Goal: Information Seeking & Learning: Learn about a topic

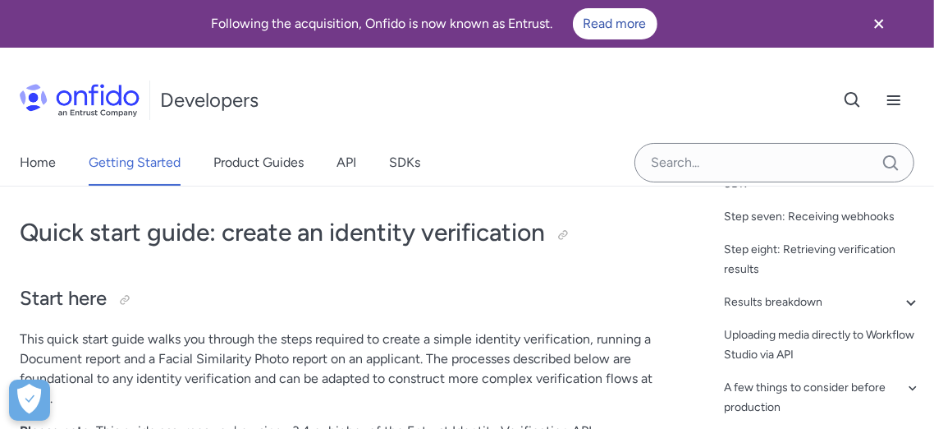
scroll to position [353, 0]
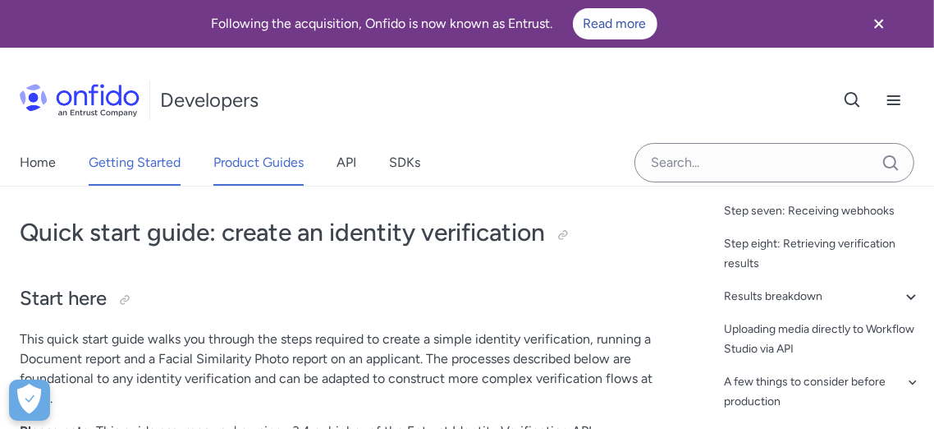
click at [282, 158] on link "Product Guides" at bounding box center [258, 163] width 90 height 46
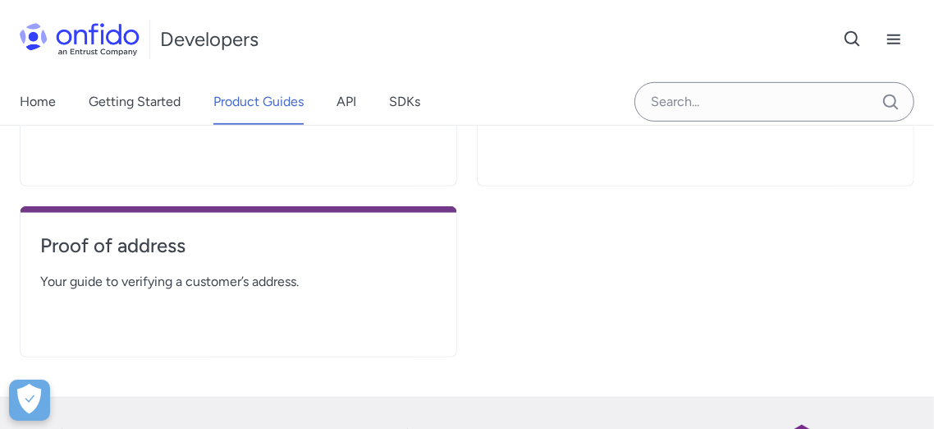
scroll to position [456, 0]
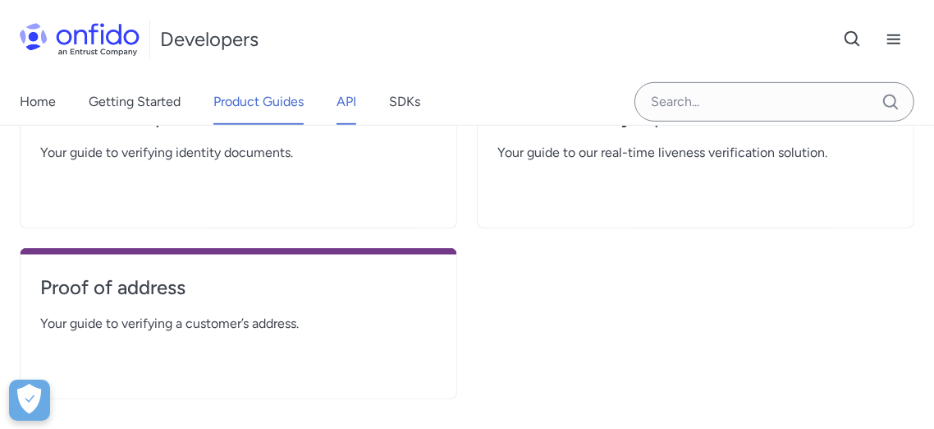
click at [353, 104] on link "API" at bounding box center [347, 102] width 20 height 46
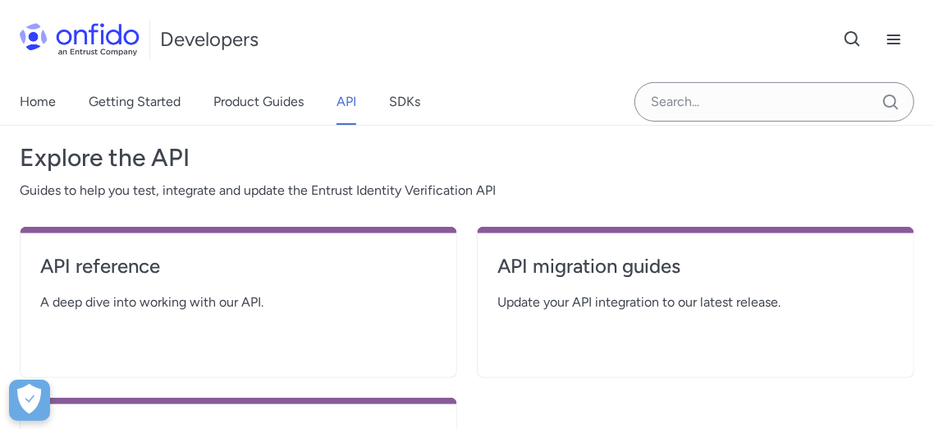
scroll to position [365, 0]
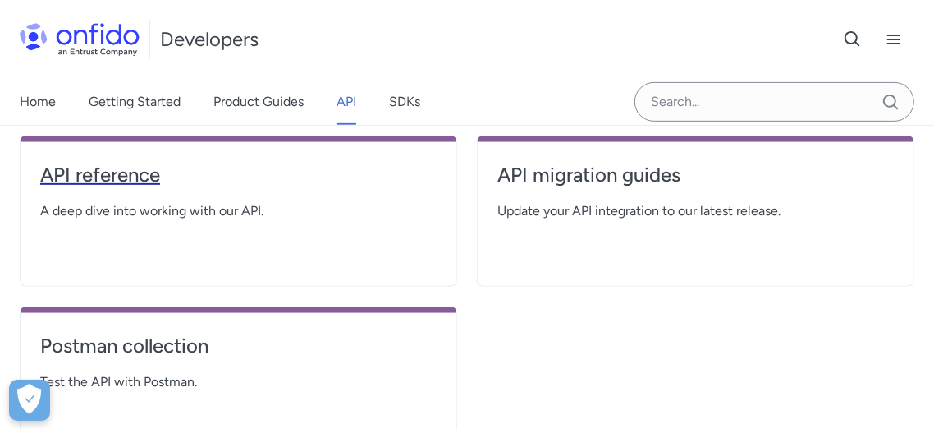
click at [142, 174] on h4 "API reference" at bounding box center [238, 175] width 397 height 26
select select "http"
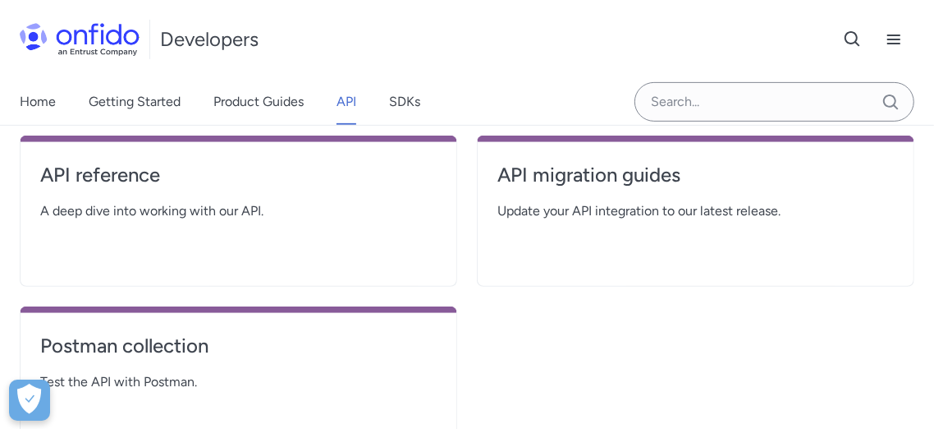
select select "http"
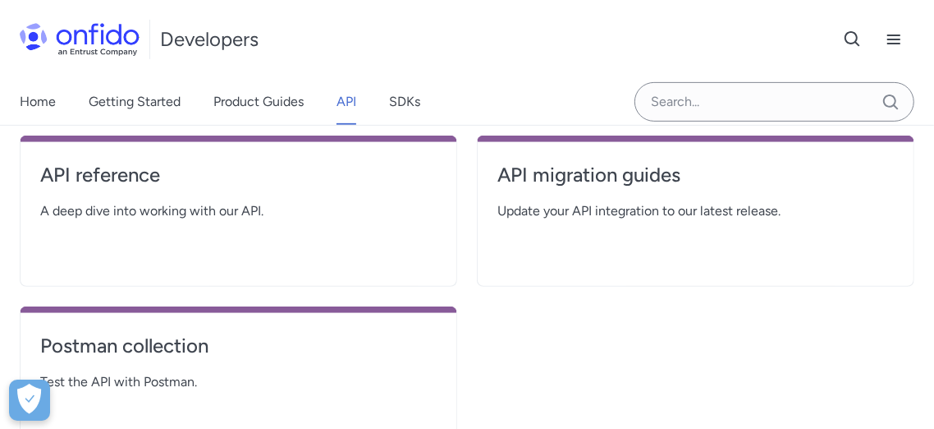
select select "http"
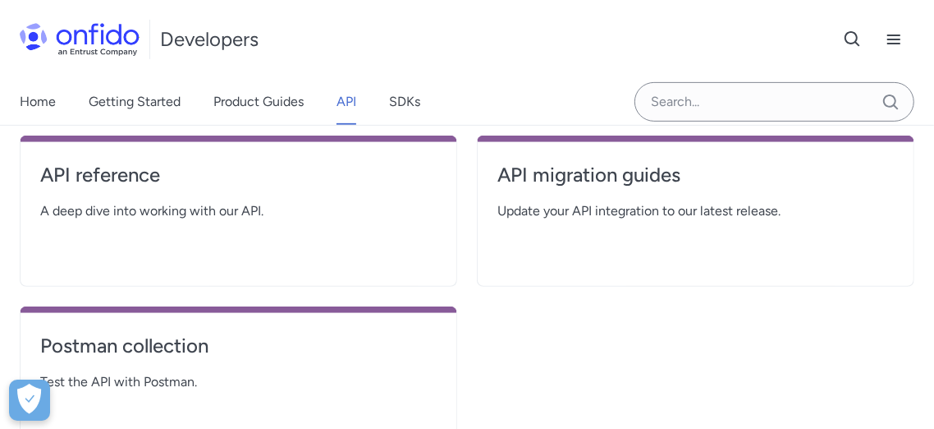
select select "http"
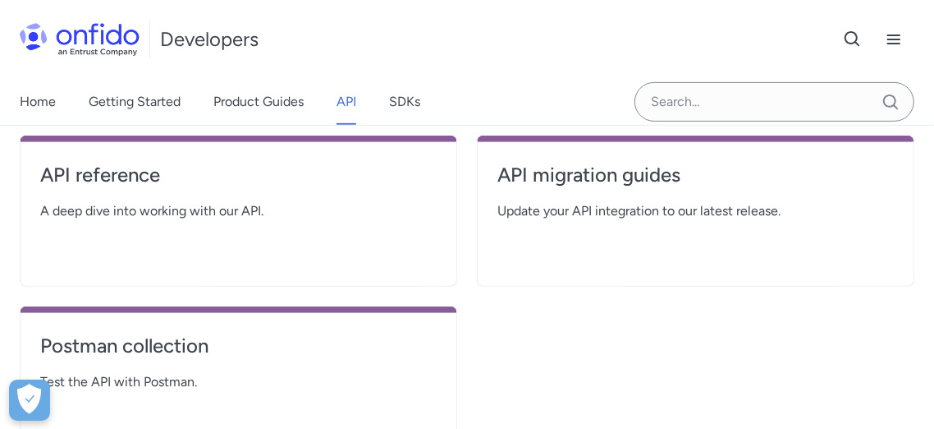
select select "http"
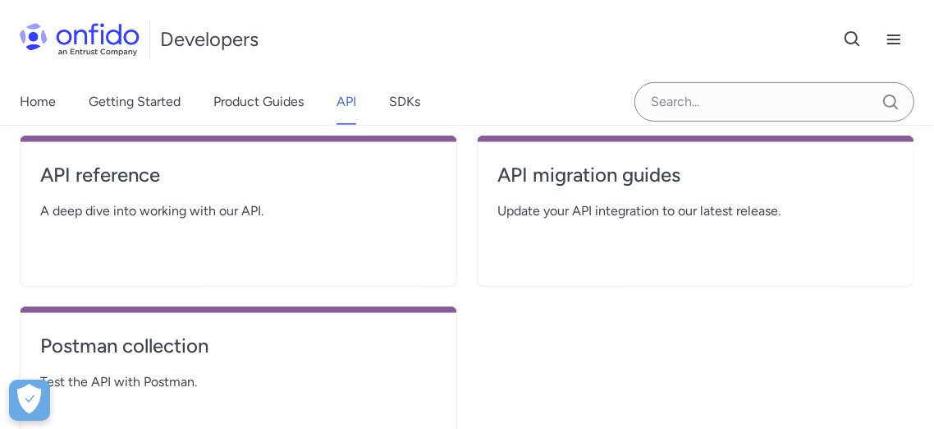
select select "http"
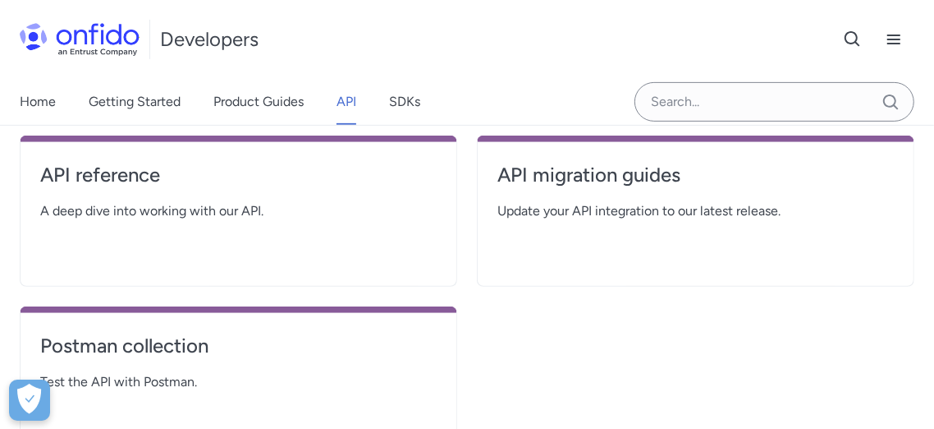
select select "http"
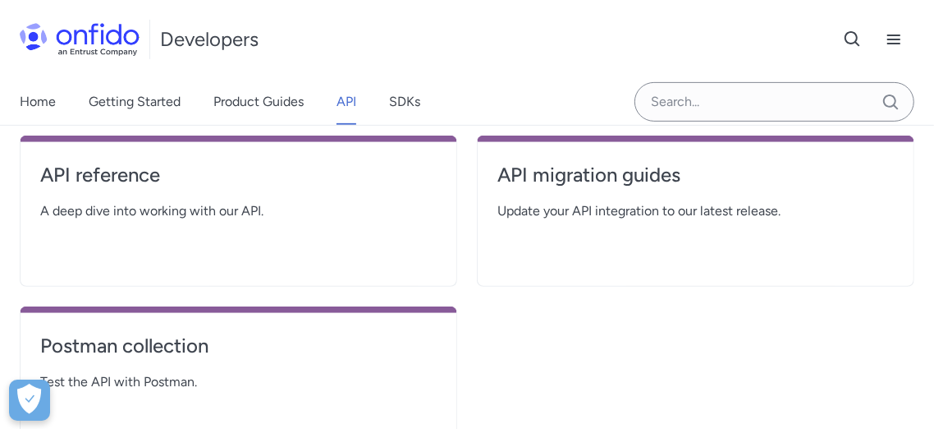
select select "http"
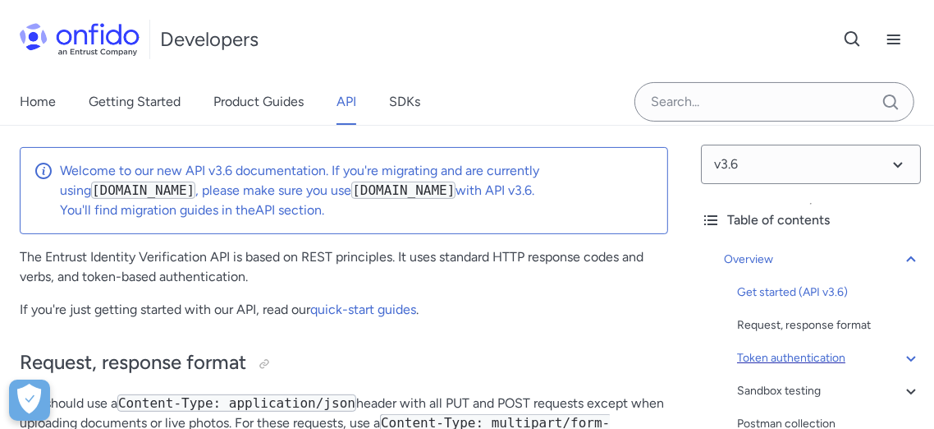
scroll to position [91, 0]
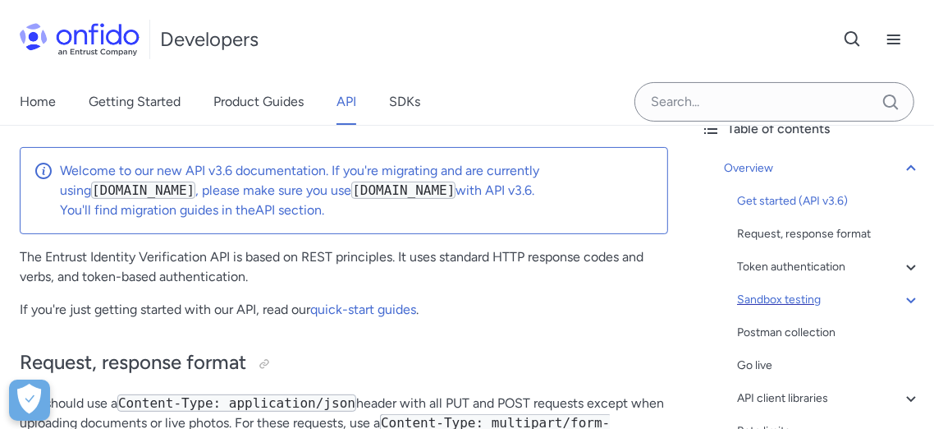
click at [807, 300] on div "Sandbox testing" at bounding box center [829, 300] width 184 height 20
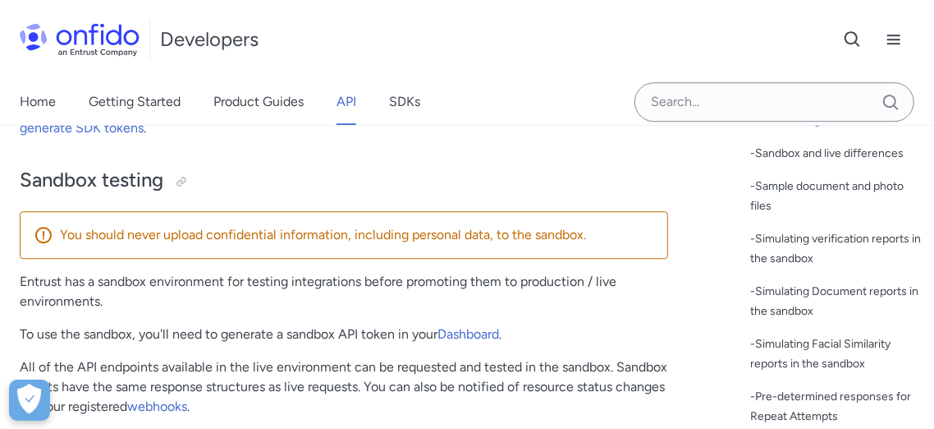
scroll to position [273, 0]
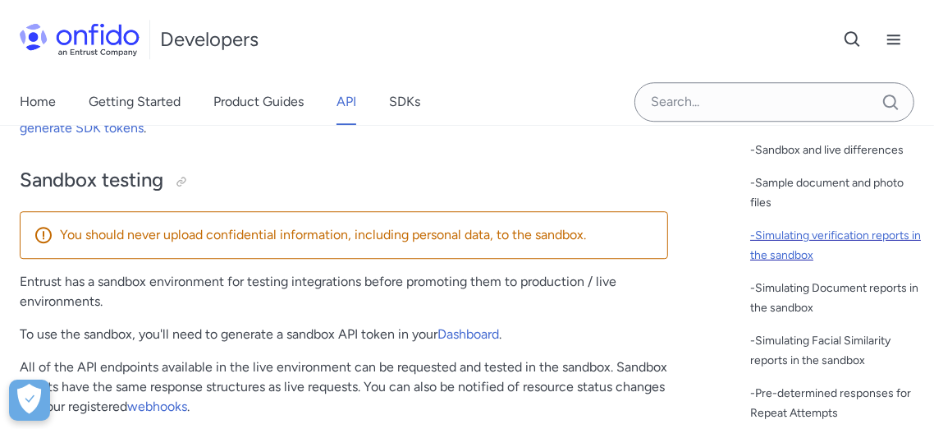
click at [801, 240] on div "- Simulating verification reports in the sandbox" at bounding box center [835, 245] width 171 height 39
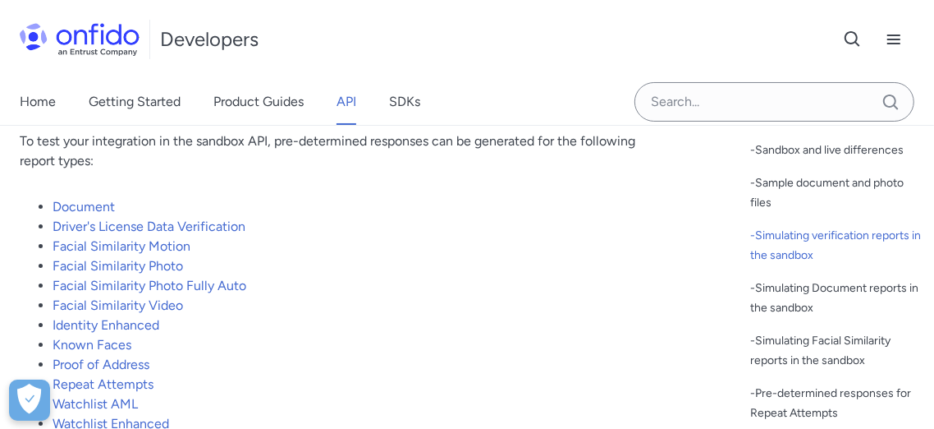
scroll to position [3744, 0]
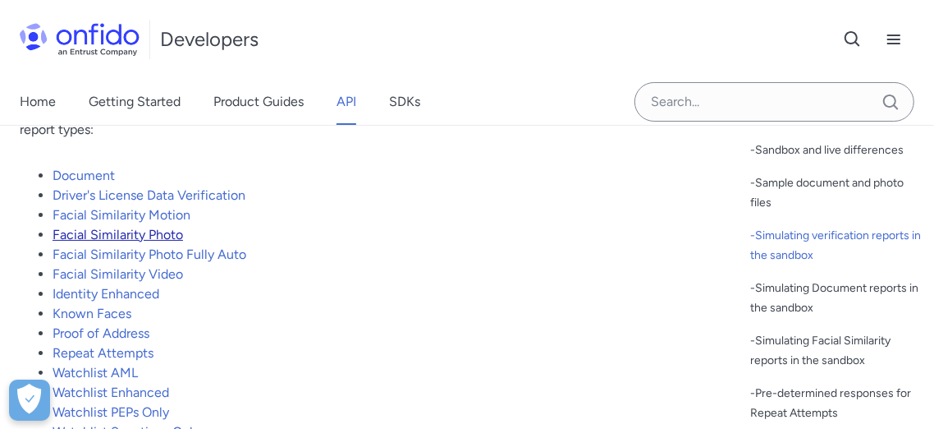
click at [105, 242] on link "Facial Similarity Photo" at bounding box center [118, 235] width 131 height 16
drag, startPoint x: 74, startPoint y: 265, endPoint x: 427, endPoint y: 339, distance: 360.7
click at [432, 323] on li "Known Faces" at bounding box center [361, 314] width 616 height 20
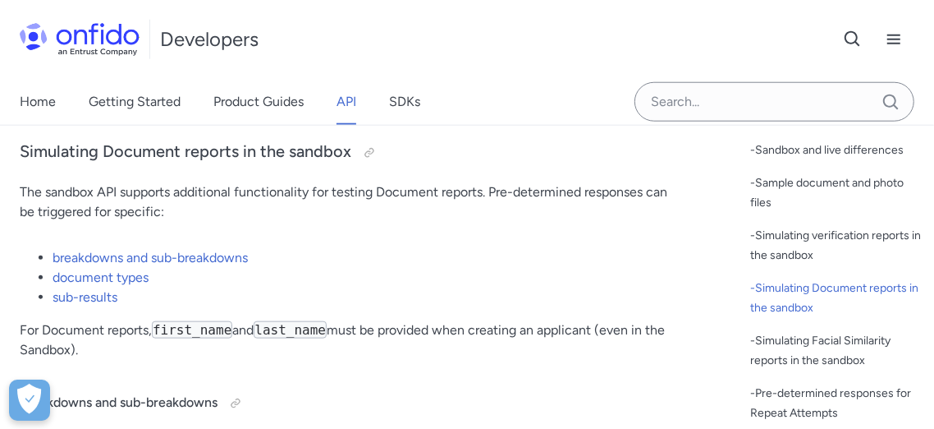
scroll to position [4656, 0]
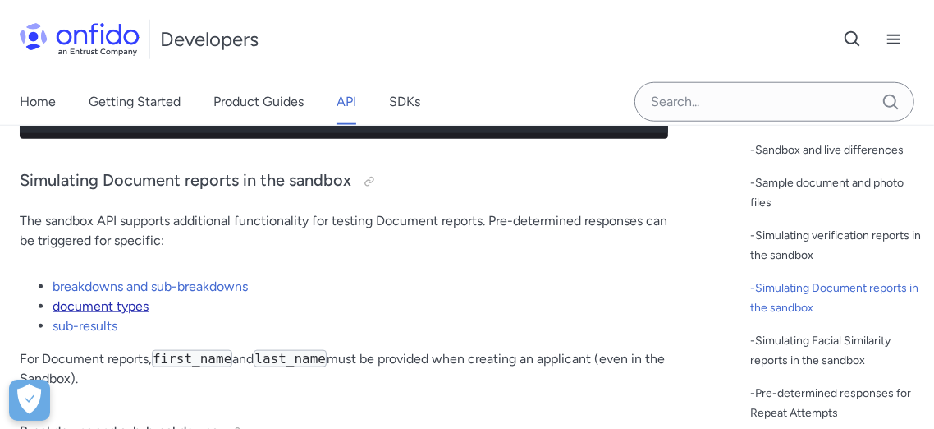
click at [105, 314] on link "document types" at bounding box center [101, 306] width 96 height 16
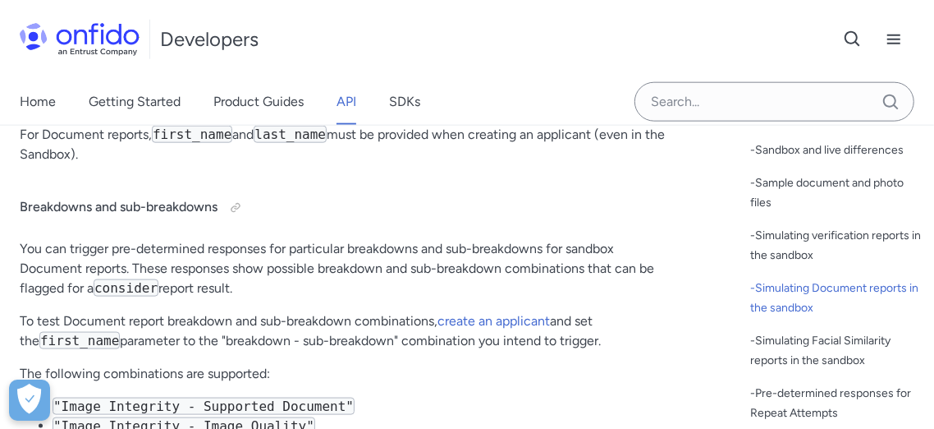
scroll to position [4734, 0]
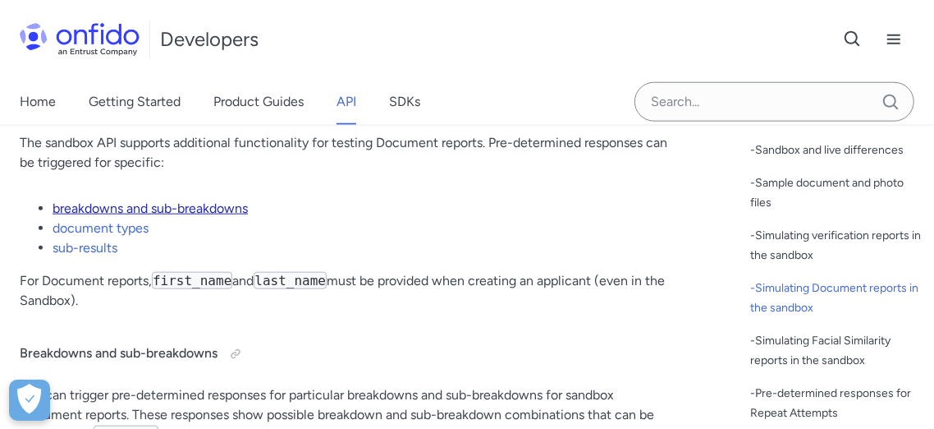
click at [174, 216] on link "breakdowns and sub-breakdowns" at bounding box center [150, 208] width 195 height 16
click at [76, 255] on link "sub-results" at bounding box center [85, 248] width 65 height 16
click at [100, 216] on link "breakdowns and sub-breakdowns" at bounding box center [150, 208] width 195 height 16
click at [95, 236] on link "document types" at bounding box center [101, 228] width 96 height 16
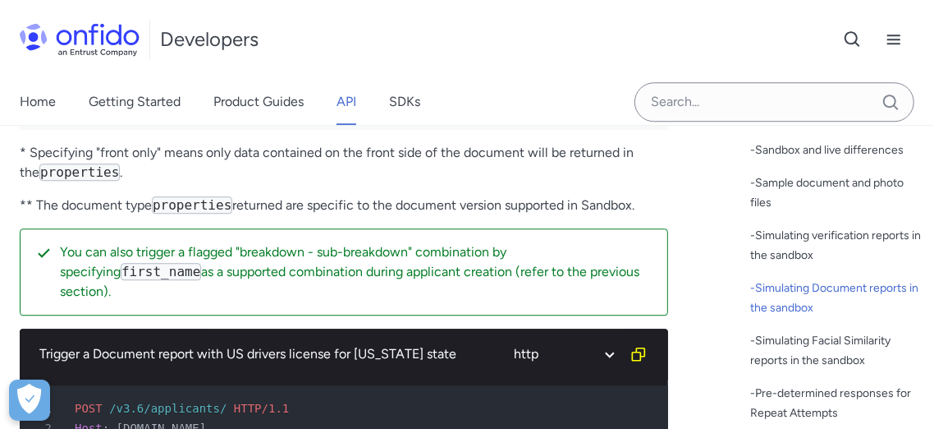
scroll to position [6193, 0]
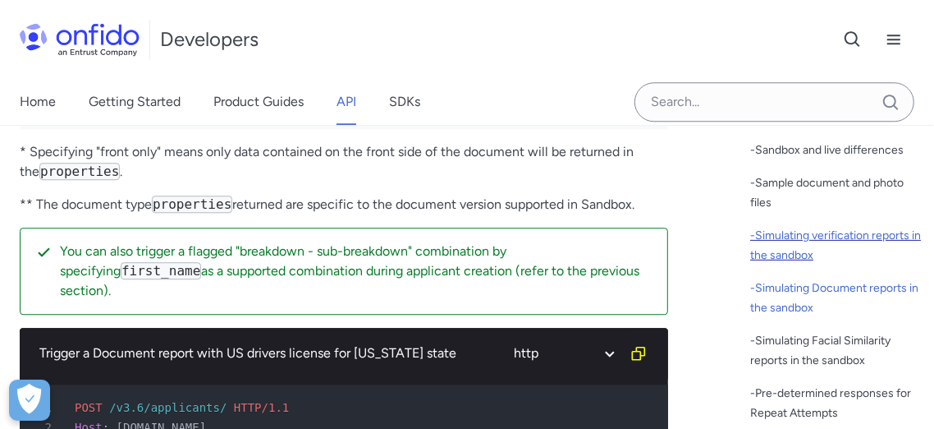
click at [818, 240] on div "- Simulating verification reports in the sandbox" at bounding box center [835, 245] width 171 height 39
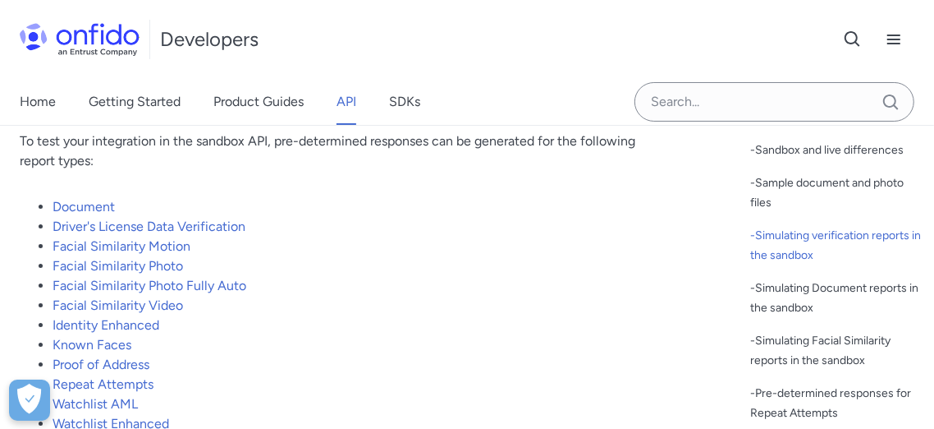
scroll to position [3744, 0]
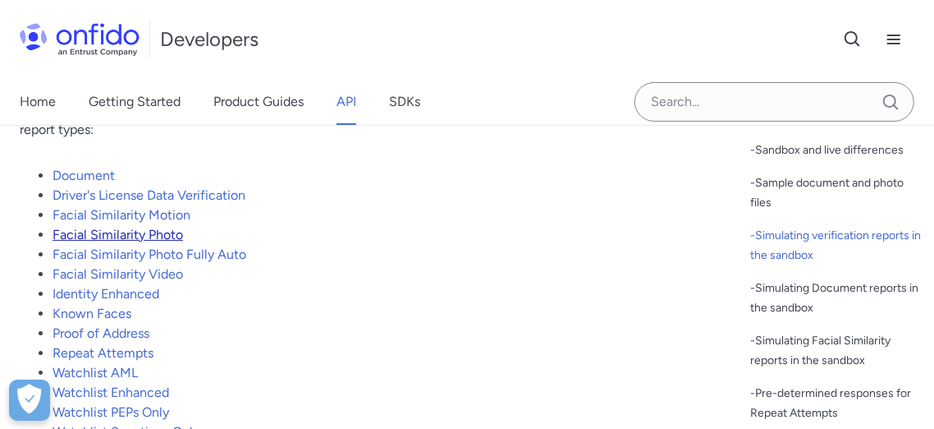
click at [138, 242] on link "Facial Similarity Photo" at bounding box center [118, 235] width 131 height 16
click at [82, 183] on link "Document" at bounding box center [84, 175] width 62 height 16
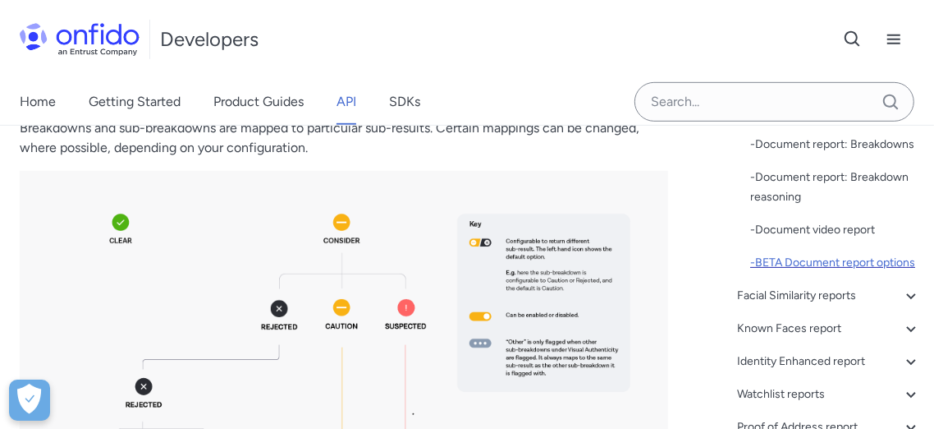
scroll to position [456, 0]
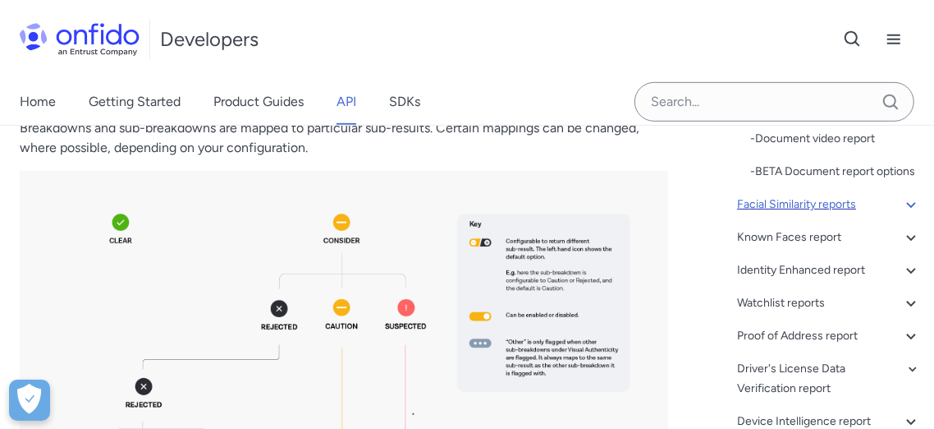
click at [807, 214] on div "Facial Similarity reports" at bounding box center [829, 205] width 184 height 20
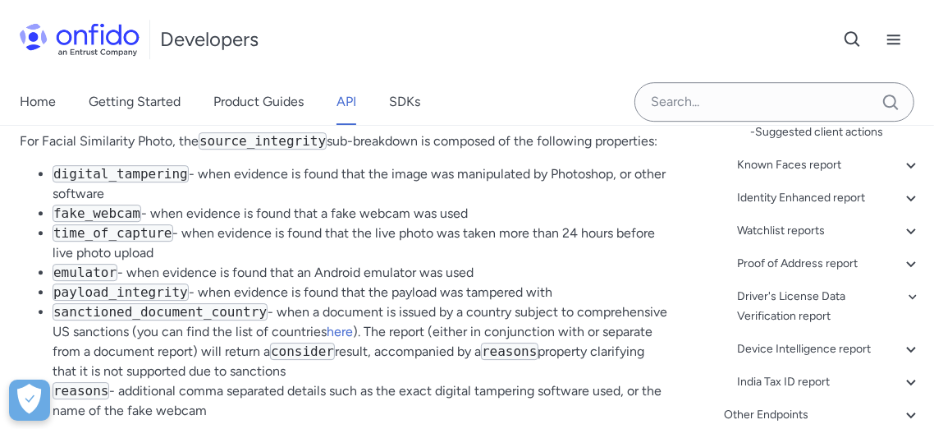
scroll to position [95305, 0]
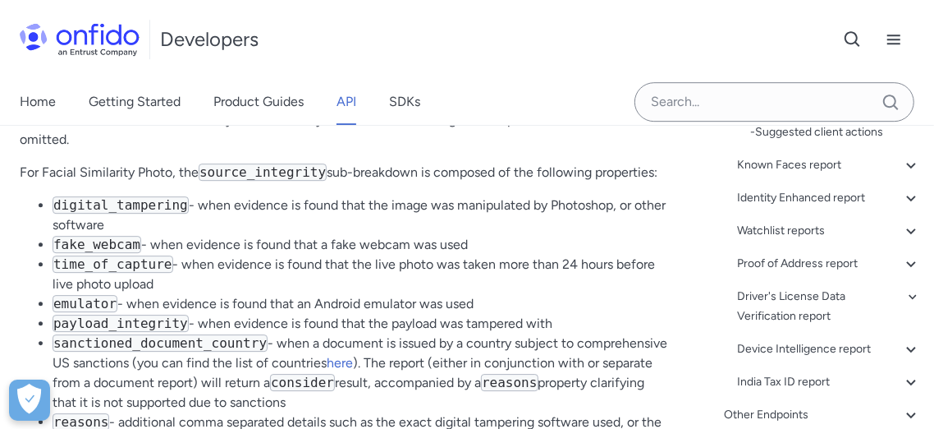
click at [521, 14] on div "Developers Support" at bounding box center [467, 39] width 934 height 79
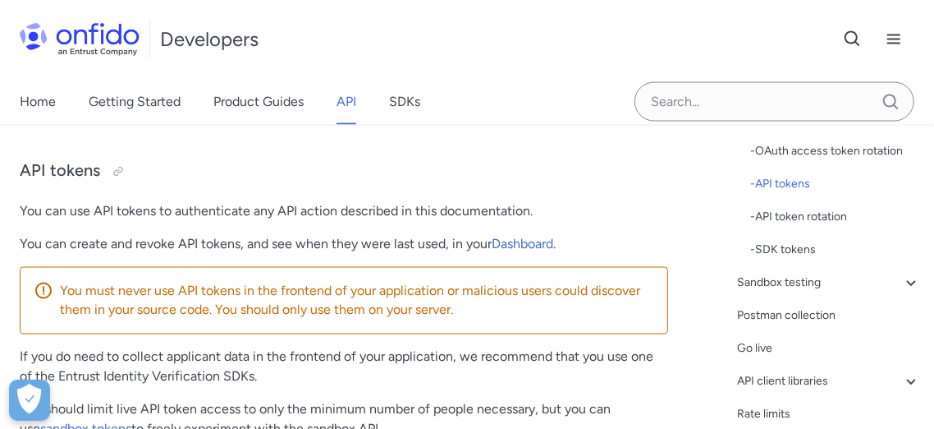
scroll to position [273, 0]
